Goal: Transaction & Acquisition: Download file/media

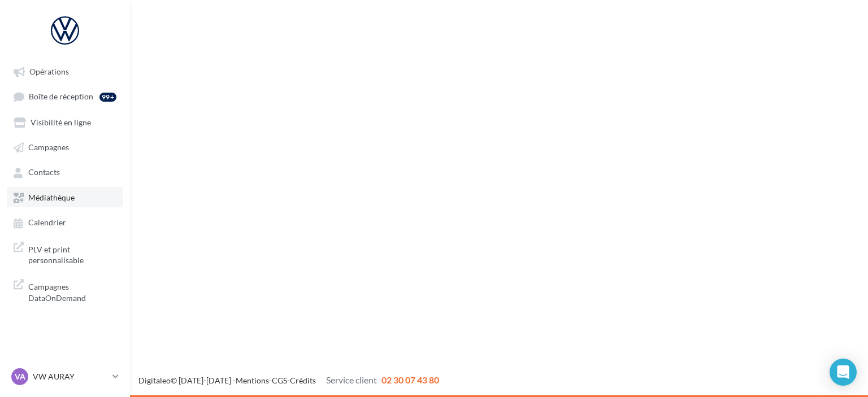
click at [76, 200] on link "Médiathèque" at bounding box center [65, 197] width 116 height 20
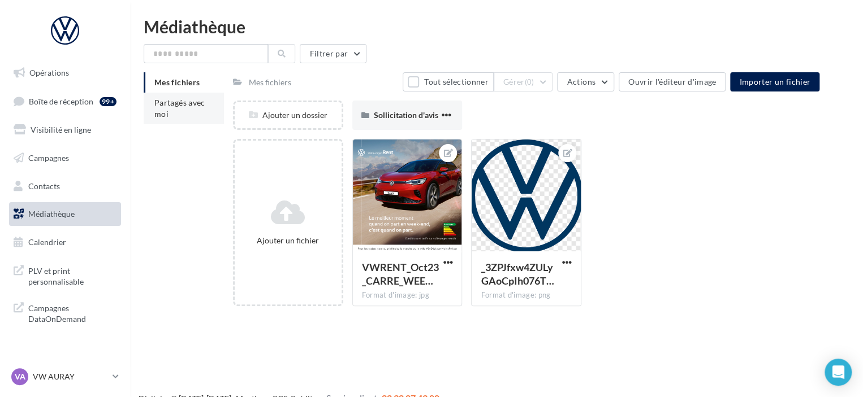
click at [183, 116] on li "Partagés avec moi" at bounding box center [184, 109] width 80 height 32
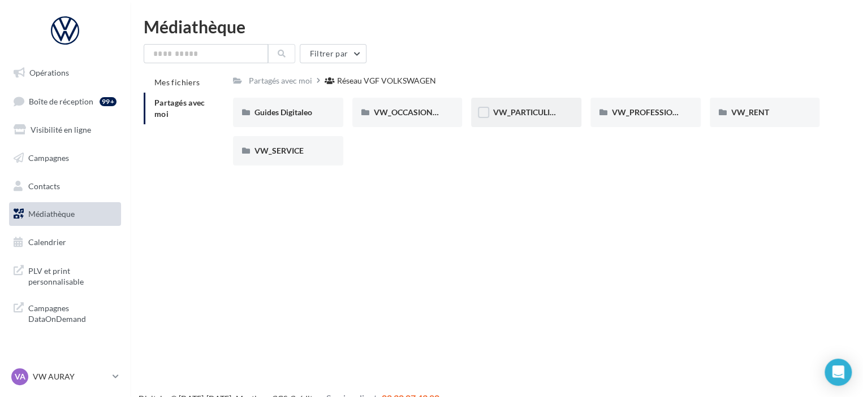
click at [547, 119] on div "VW_PARTICULIERS" at bounding box center [526, 112] width 110 height 29
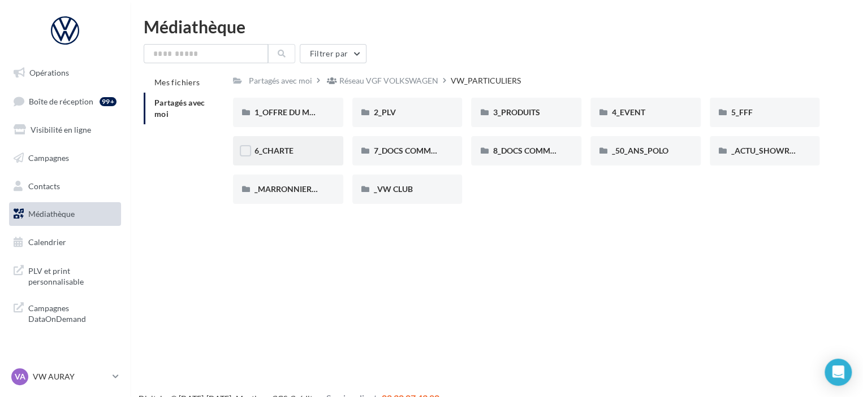
click at [309, 147] on div "6_CHARTE" at bounding box center [287, 150] width 67 height 11
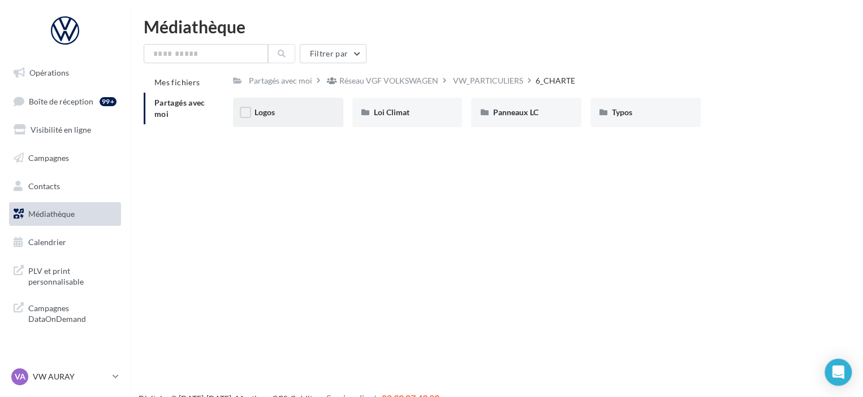
click at [313, 109] on div "Logos" at bounding box center [287, 112] width 67 height 11
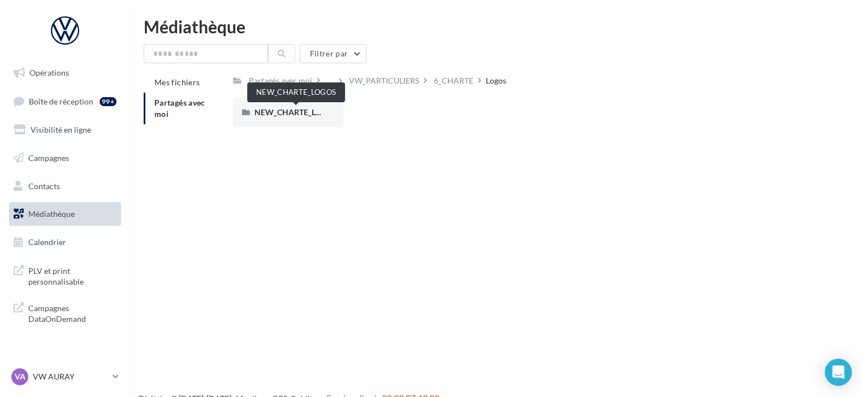
click at [313, 109] on span "NEW_CHARTE_LOGOS" at bounding box center [295, 112] width 83 height 10
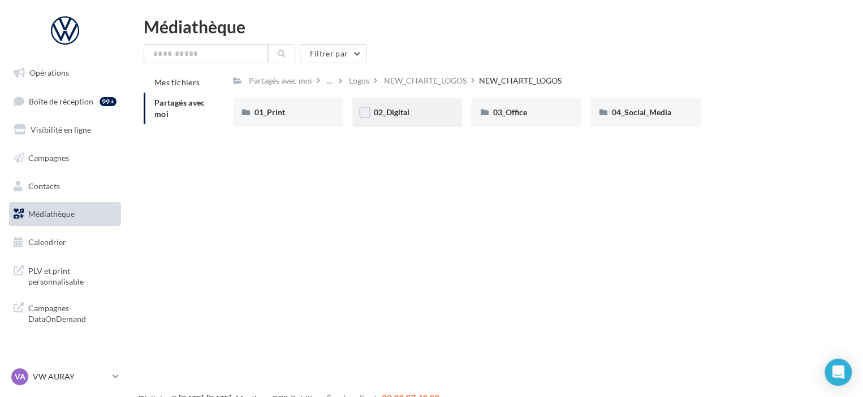
click at [459, 114] on div "02_Digital" at bounding box center [407, 112] width 110 height 29
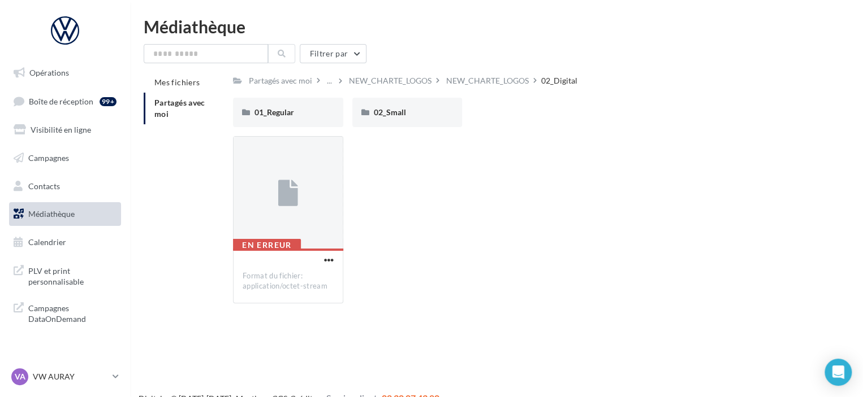
click at [187, 107] on span "Partagés avec moi" at bounding box center [179, 108] width 51 height 21
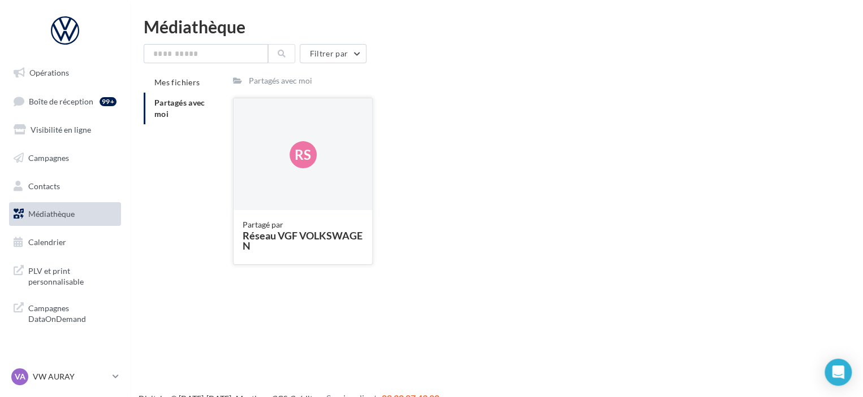
click at [327, 190] on div "Rs" at bounding box center [302, 154] width 138 height 113
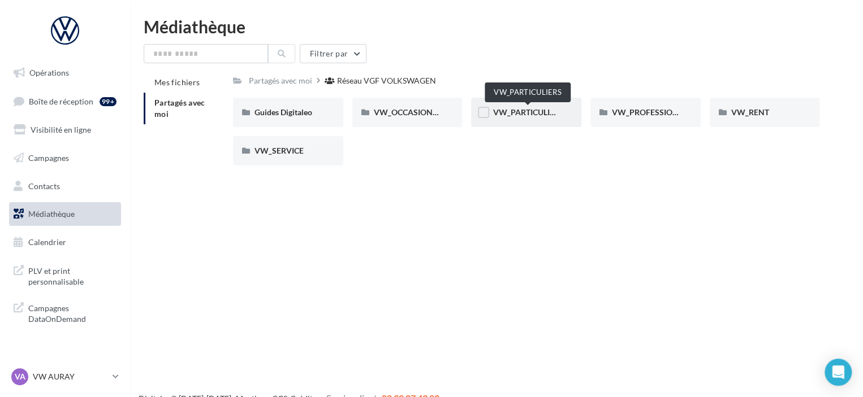
click at [516, 114] on span "VW_PARTICULIERS" at bounding box center [527, 112] width 71 height 10
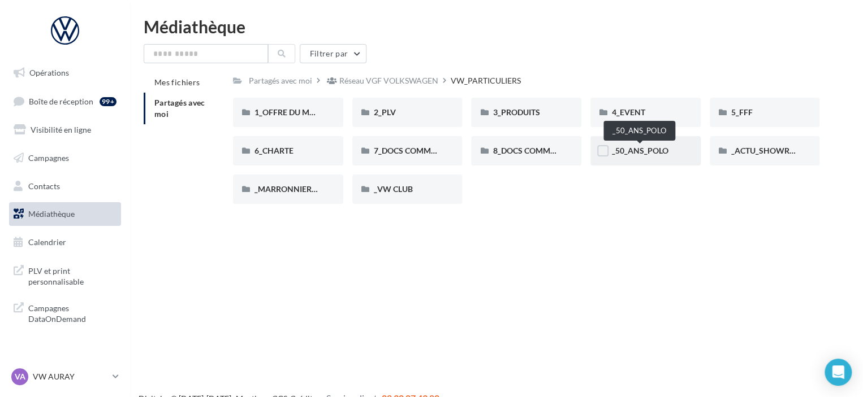
click at [624, 148] on span "_50_ANS_POLO" at bounding box center [640, 151] width 57 height 10
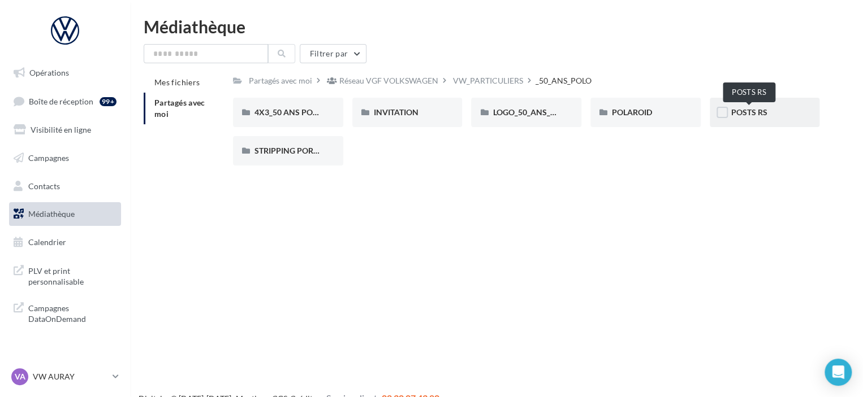
click at [751, 112] on span "POSTS RS" at bounding box center [749, 112] width 36 height 10
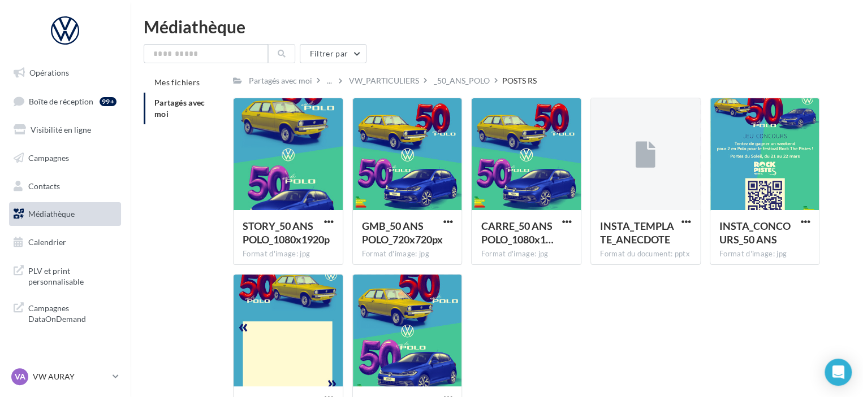
click at [170, 113] on li "Partagés avec moi" at bounding box center [184, 109] width 80 height 32
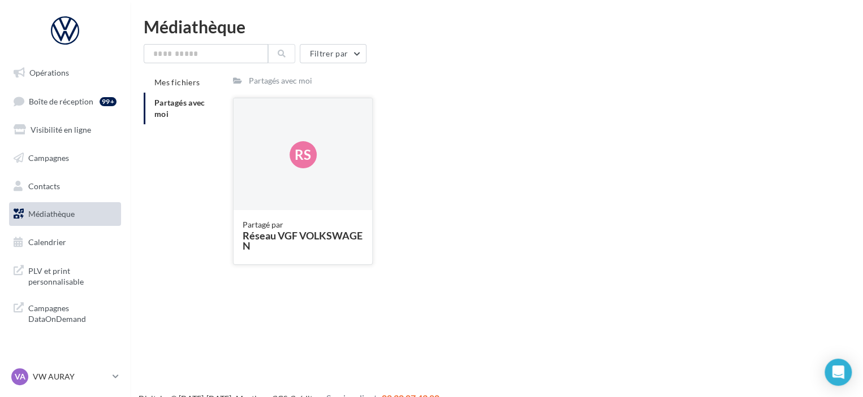
click at [336, 144] on div "Rs" at bounding box center [302, 154] width 138 height 113
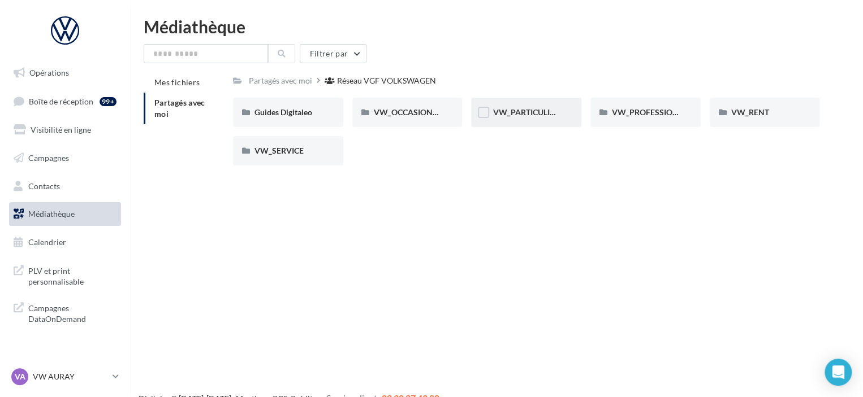
click at [530, 119] on div "VW_PARTICULIERS" at bounding box center [526, 112] width 110 height 29
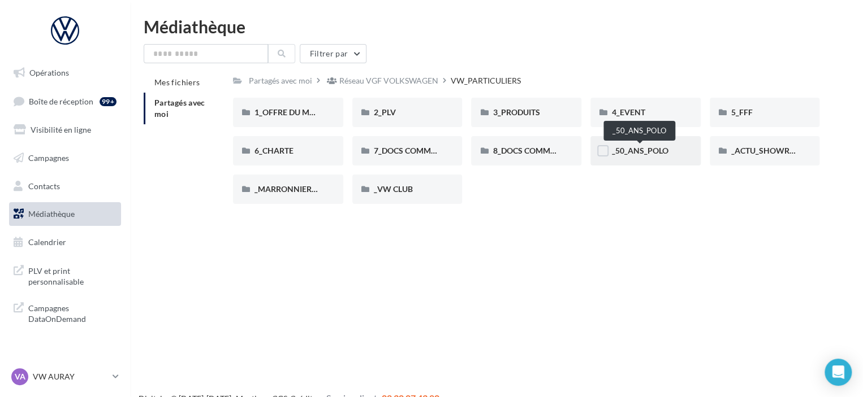
click at [656, 146] on span "_50_ANS_POLO" at bounding box center [640, 151] width 57 height 10
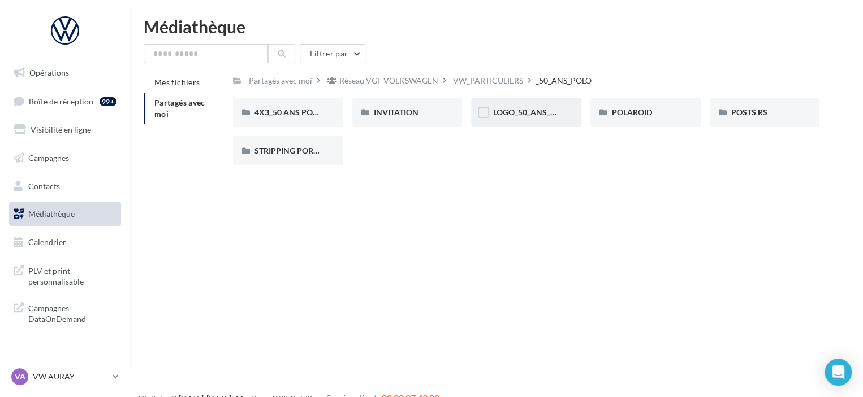
click at [553, 122] on div "LOGO_50_ANS_POLO" at bounding box center [526, 112] width 110 height 29
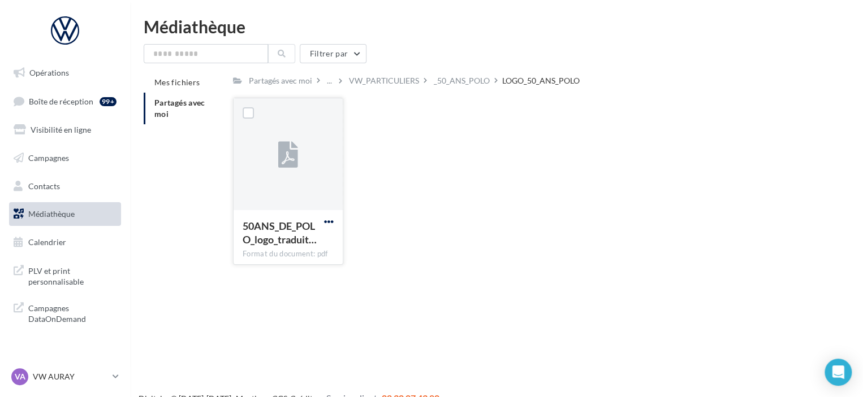
click at [328, 224] on span "button" at bounding box center [329, 222] width 10 height 10
click at [312, 243] on button "Télécharger" at bounding box center [279, 244] width 113 height 29
